Goal: Information Seeking & Learning: Learn about a topic

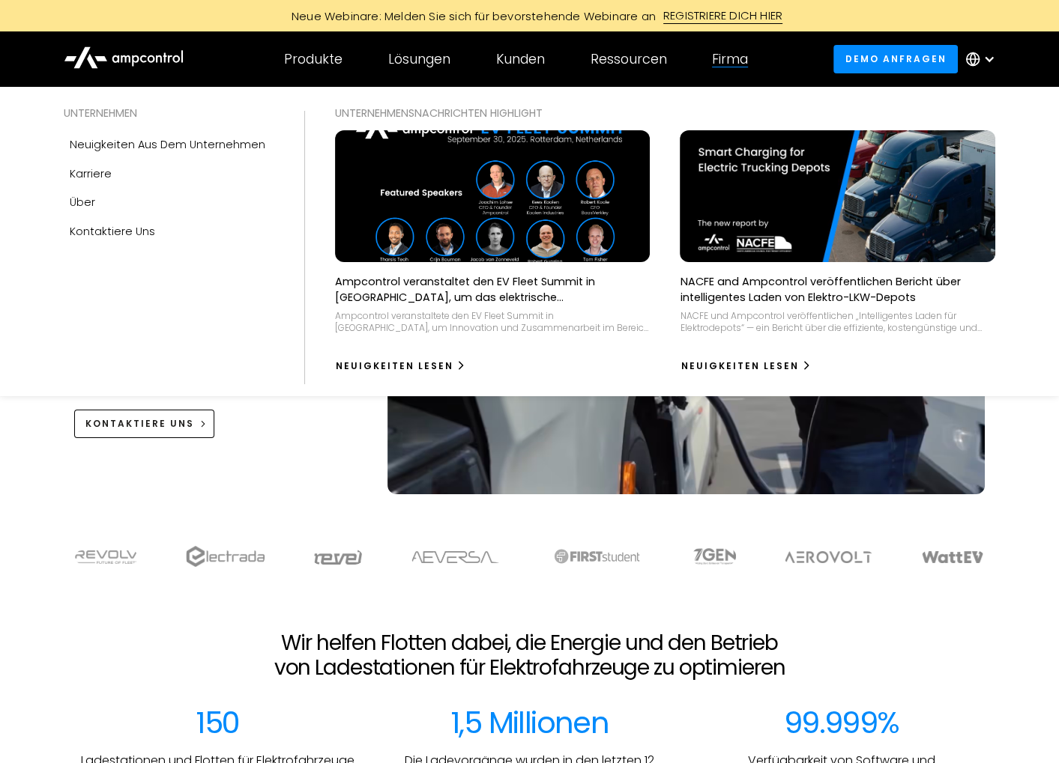
click at [731, 56] on div "Firma" at bounding box center [730, 59] width 36 height 16
click at [87, 206] on div "Über" at bounding box center [82, 202] width 25 height 16
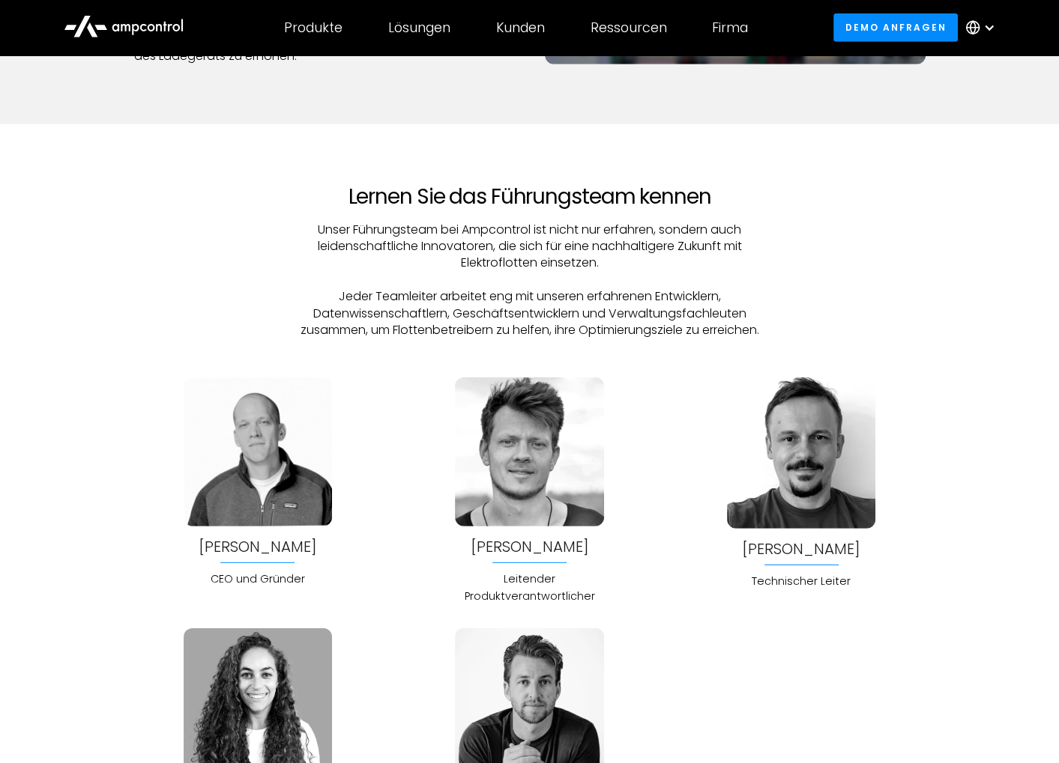
scroll to position [3971, 0]
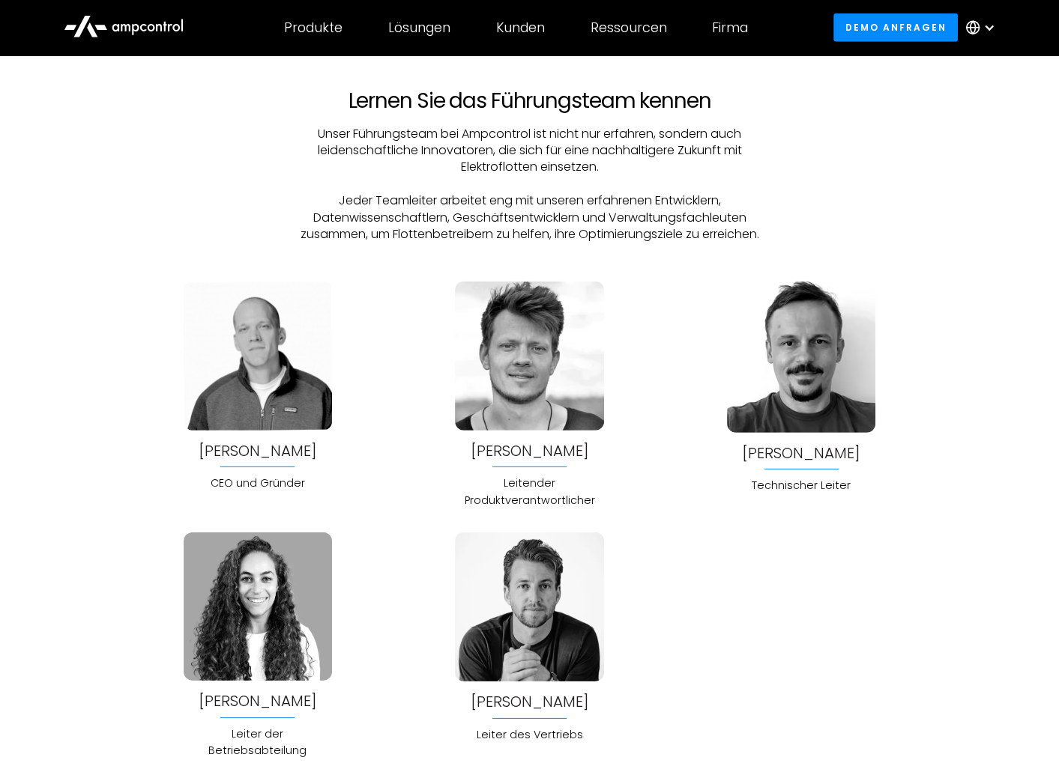
click at [195, 325] on img at bounding box center [258, 356] width 148 height 148
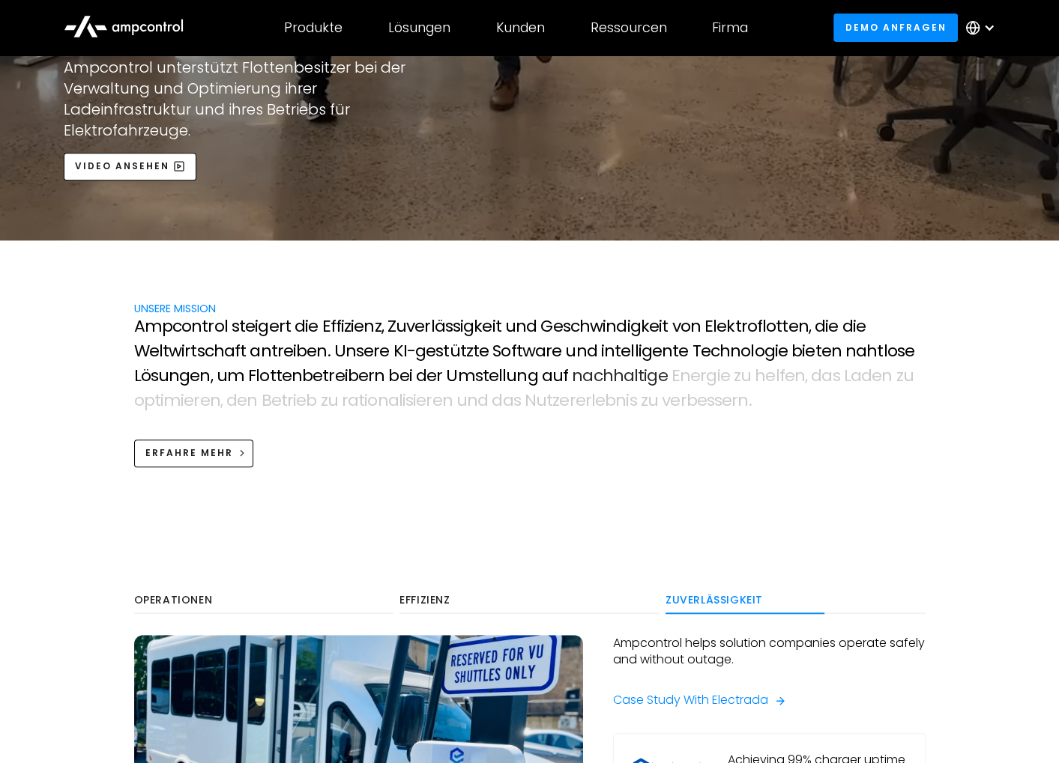
scroll to position [517, 0]
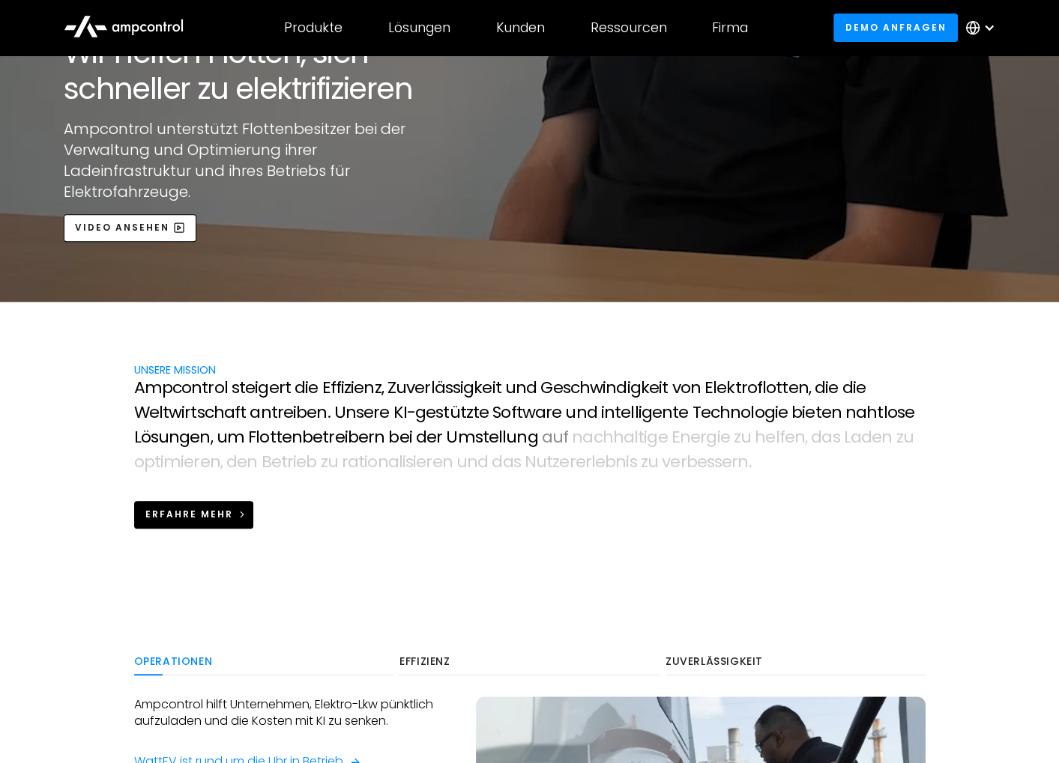
click at [178, 512] on div "Erfahre mehr" at bounding box center [189, 514] width 88 height 13
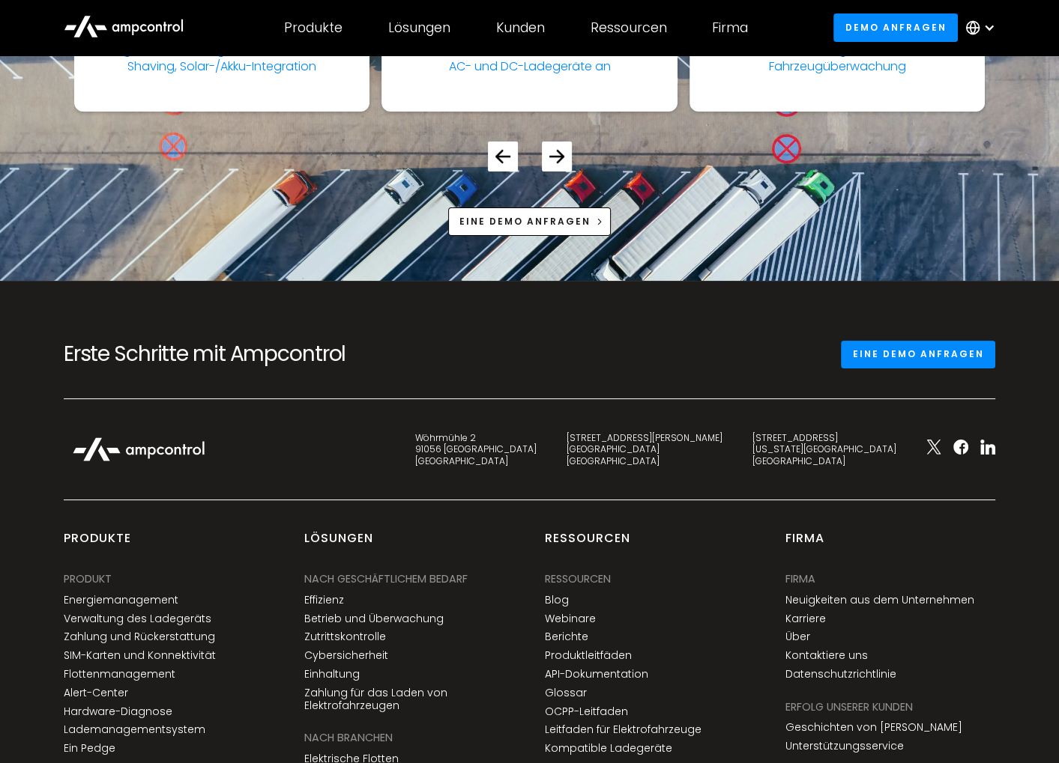
scroll to position [5705, 0]
